Goal: Transaction & Acquisition: Obtain resource

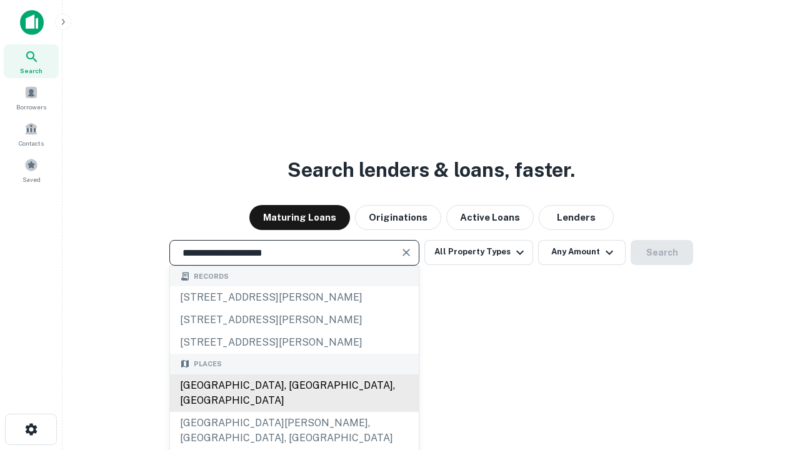
click at [294, 412] on div "[GEOGRAPHIC_DATA], [GEOGRAPHIC_DATA], [GEOGRAPHIC_DATA]" at bounding box center [294, 392] width 249 height 37
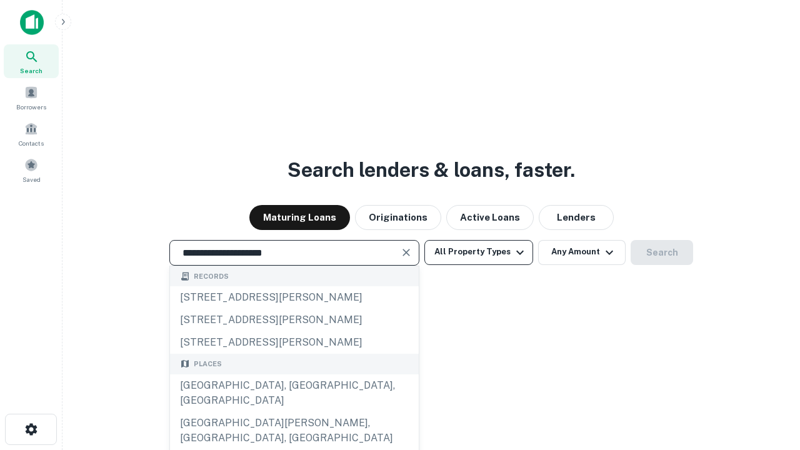
type input "**********"
click at [479, 252] on button "All Property Types" at bounding box center [478, 252] width 109 height 25
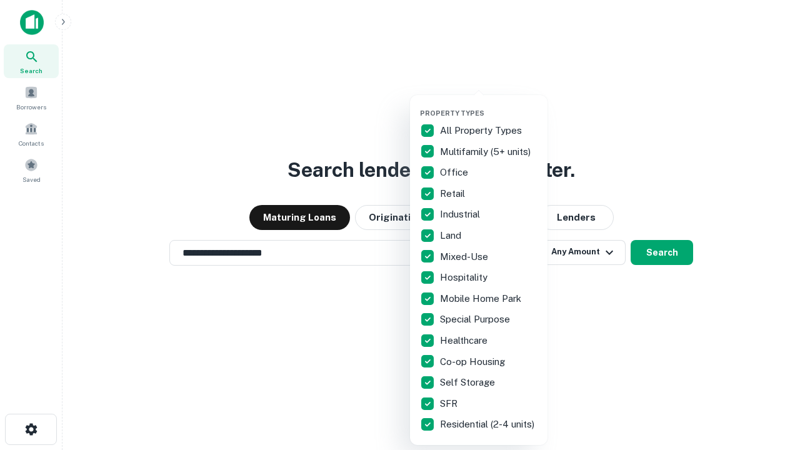
click at [489, 105] on button "button" at bounding box center [488, 105] width 137 height 1
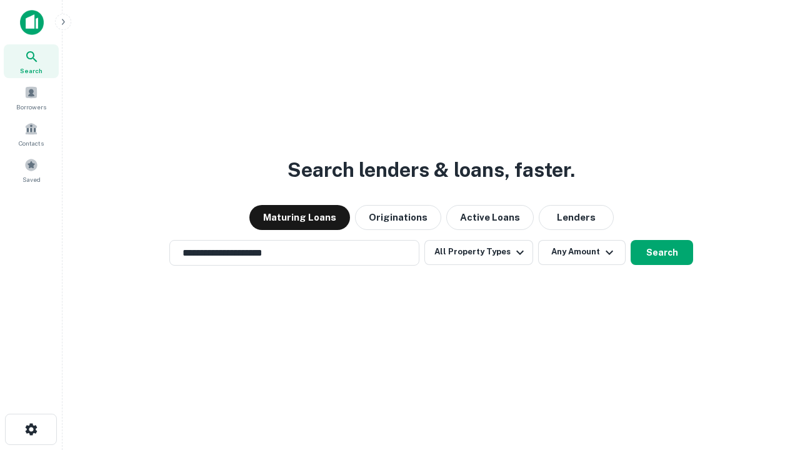
scroll to position [7, 151]
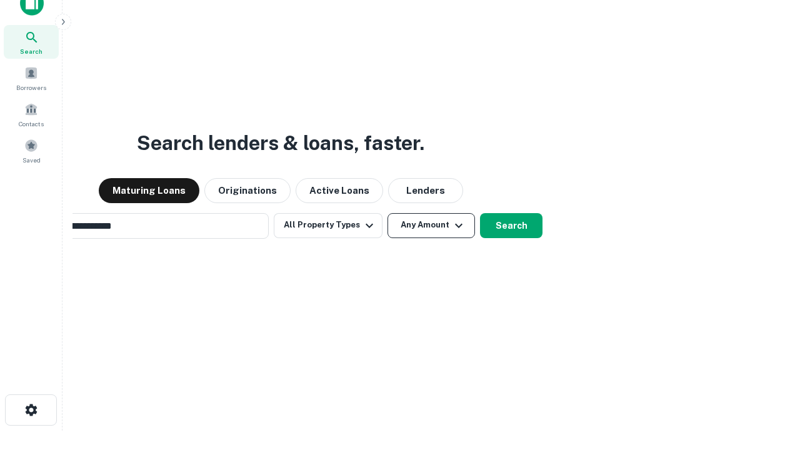
click at [387, 213] on button "Any Amount" at bounding box center [430, 225] width 87 height 25
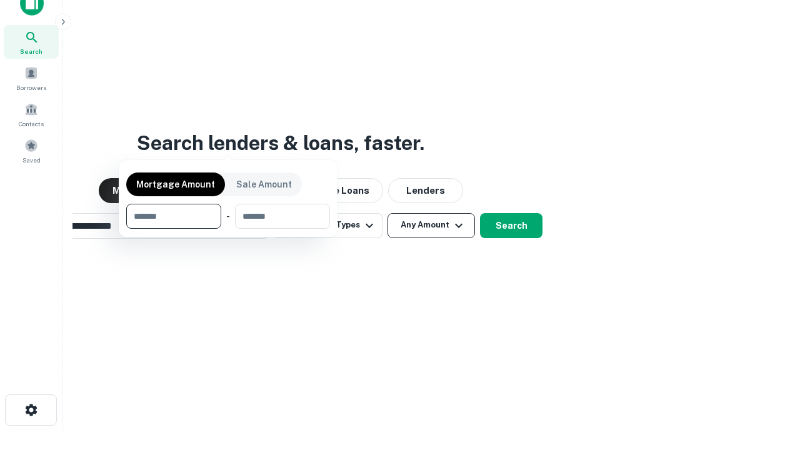
scroll to position [20, 0]
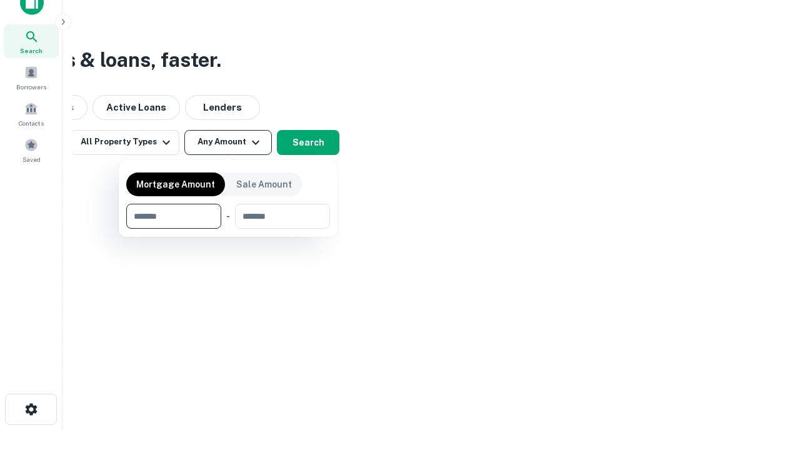
type input "*******"
click at [228, 229] on button "button" at bounding box center [228, 229] width 204 height 1
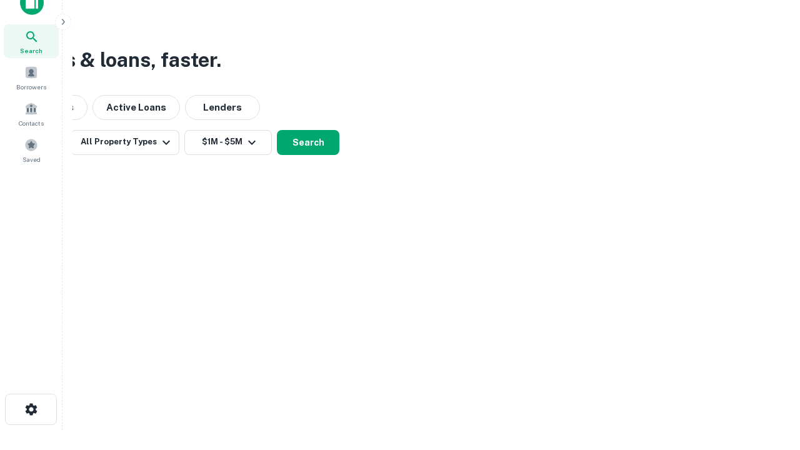
scroll to position [7, 231]
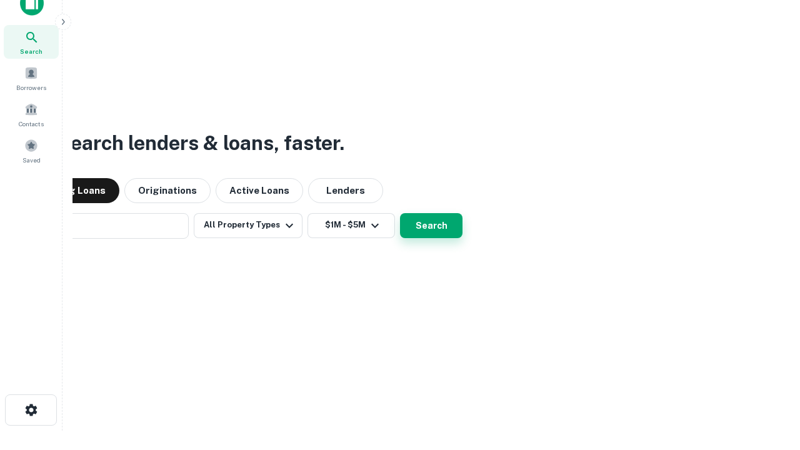
click at [400, 213] on button "Search" at bounding box center [431, 225] width 62 height 25
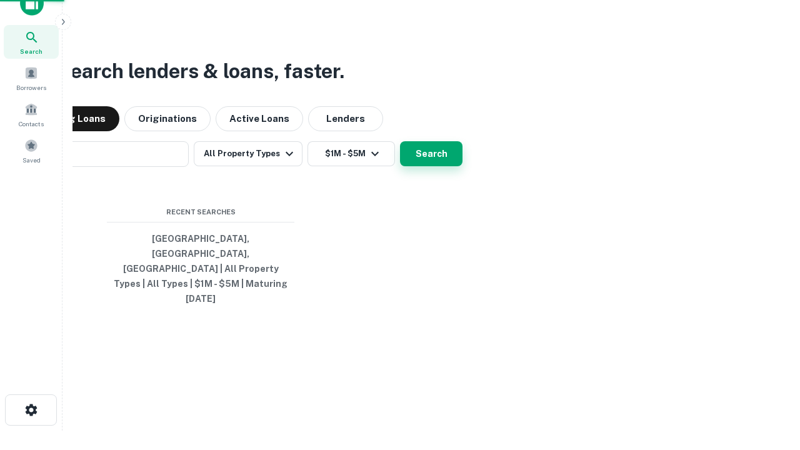
scroll to position [33, 354]
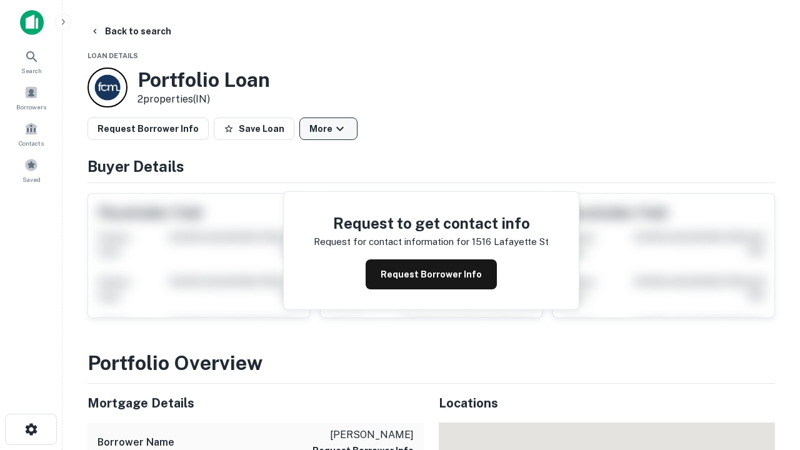
click at [328, 129] on button "More" at bounding box center [328, 128] width 58 height 22
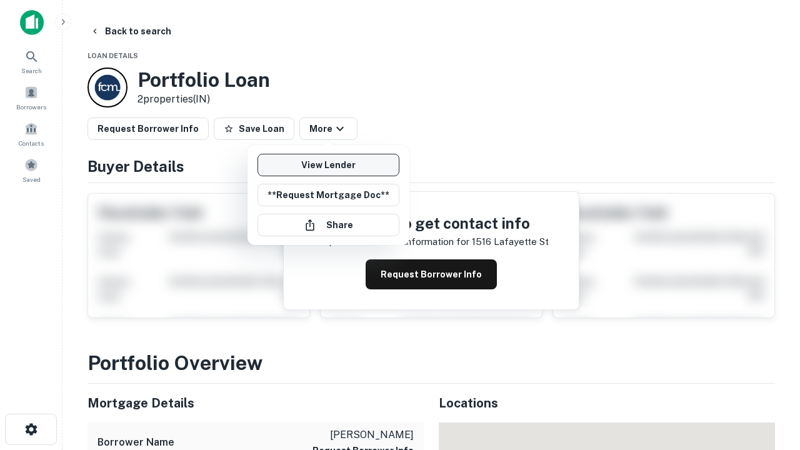
click at [328, 165] on link "View Lender" at bounding box center [328, 165] width 142 height 22
